Goal: Navigation & Orientation: Find specific page/section

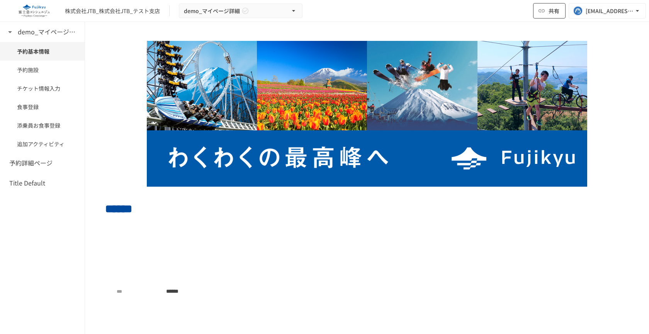
click at [546, 12] on button "共有" at bounding box center [549, 10] width 32 height 15
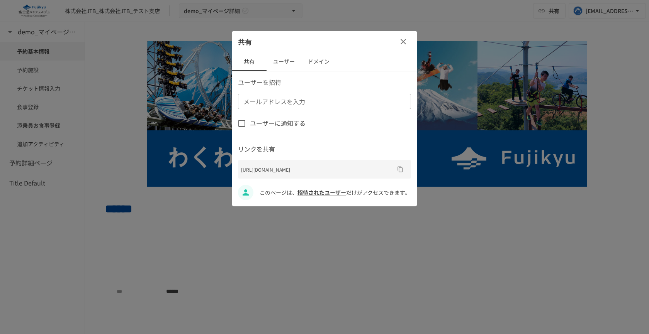
click at [280, 64] on button "ユーザー" at bounding box center [283, 62] width 35 height 19
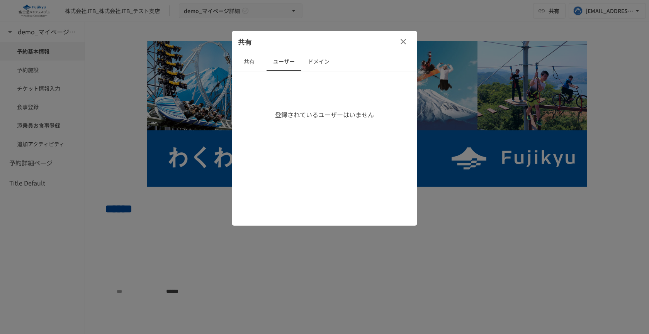
click at [257, 61] on button "共有" at bounding box center [249, 62] width 35 height 19
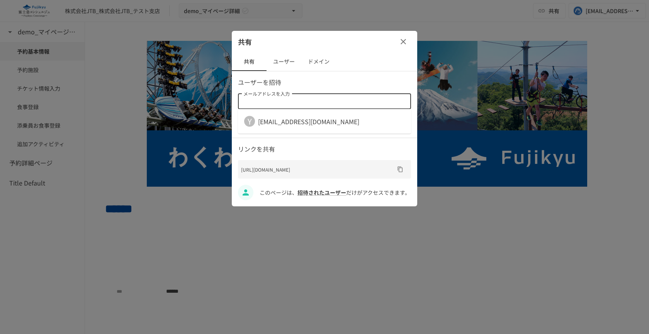
click at [302, 105] on input "メールアドレスを入力" at bounding box center [323, 101] width 167 height 11
click at [278, 55] on button "ユーザー" at bounding box center [283, 62] width 35 height 19
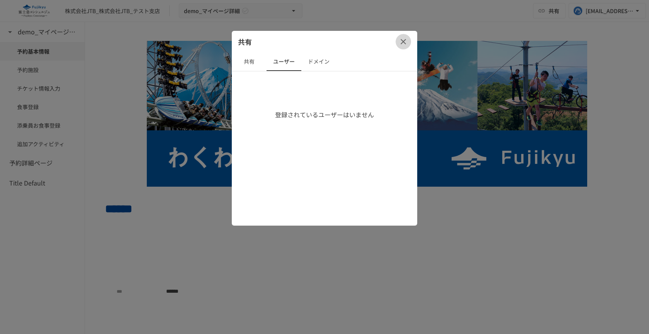
click at [407, 39] on icon "button" at bounding box center [402, 41] width 9 height 9
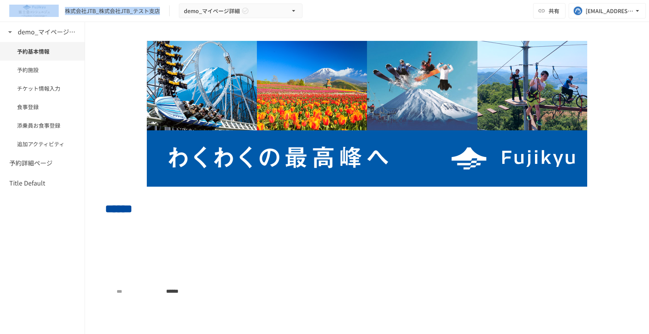
drag, startPoint x: 61, startPoint y: 12, endPoint x: 168, endPoint y: 12, distance: 106.2
click at [168, 12] on div "株式会社JTB_株式会社JTB_テスト支店 demo_マイページ詳細" at bounding box center [155, 10] width 293 height 15
copy div "株式会社JTB_株式会社JTB_テスト支店"
click at [612, 10] on div "[EMAIL_ADDRESS][DOMAIN_NAME]" at bounding box center [609, 11] width 48 height 10
click at [578, 25] on li "ページ設定" at bounding box center [594, 29] width 97 height 14
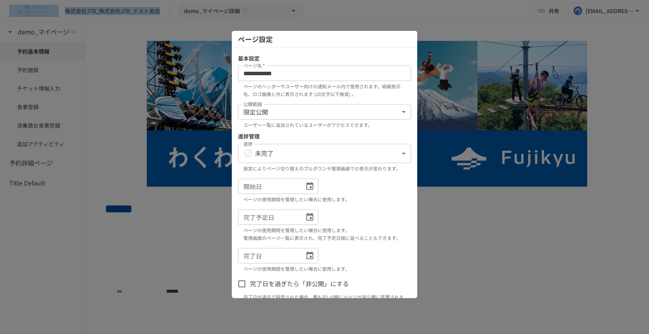
scroll to position [38, 0]
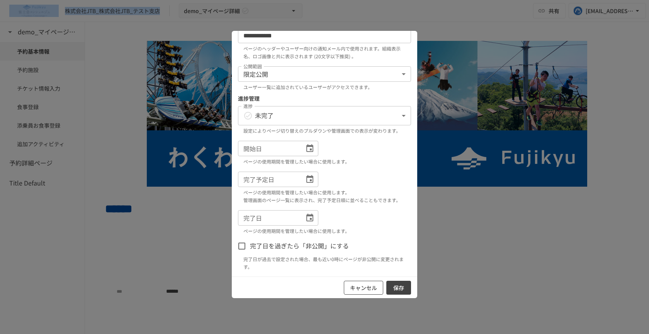
click at [367, 291] on button "キャンセル" at bounding box center [363, 288] width 39 height 14
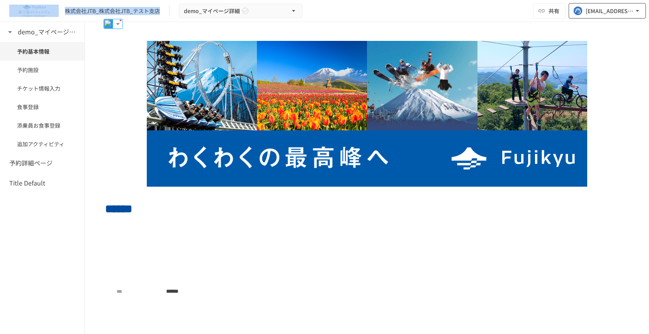
click at [622, 3] on button "[EMAIL_ADDRESS][DOMAIN_NAME]" at bounding box center [606, 10] width 77 height 15
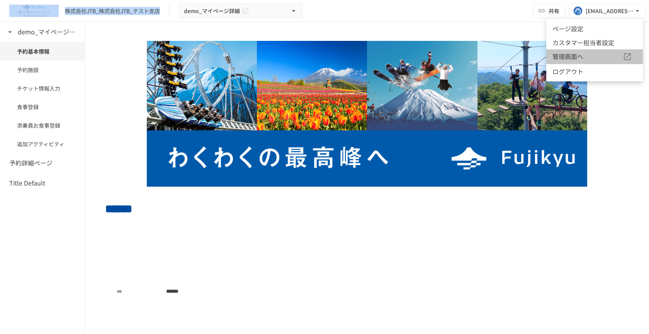
click at [605, 55] on span "管理画面へ" at bounding box center [587, 57] width 70 height 10
click at [602, 57] on span "管理画面へ" at bounding box center [587, 57] width 70 height 10
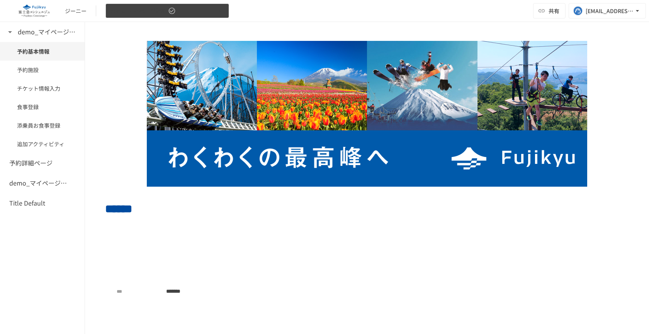
click at [153, 10] on span "demo_マイページ詳細" at bounding box center [138, 11] width 56 height 10
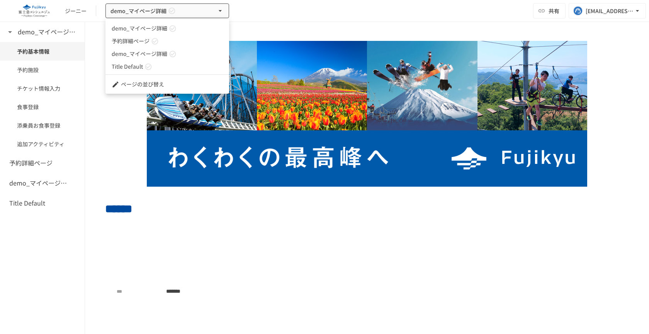
click at [9, 35] on div at bounding box center [324, 167] width 649 height 334
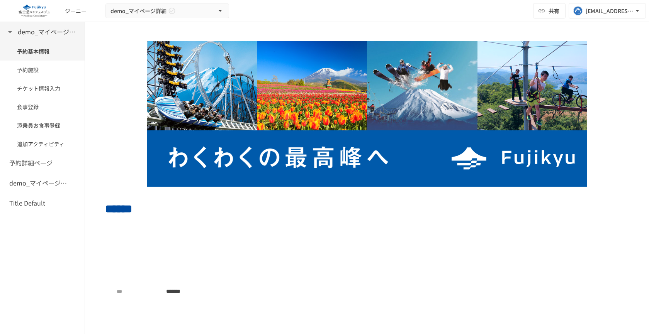
click at [9, 33] on icon at bounding box center [9, 31] width 9 height 9
